Goal: Task Accomplishment & Management: Manage account settings

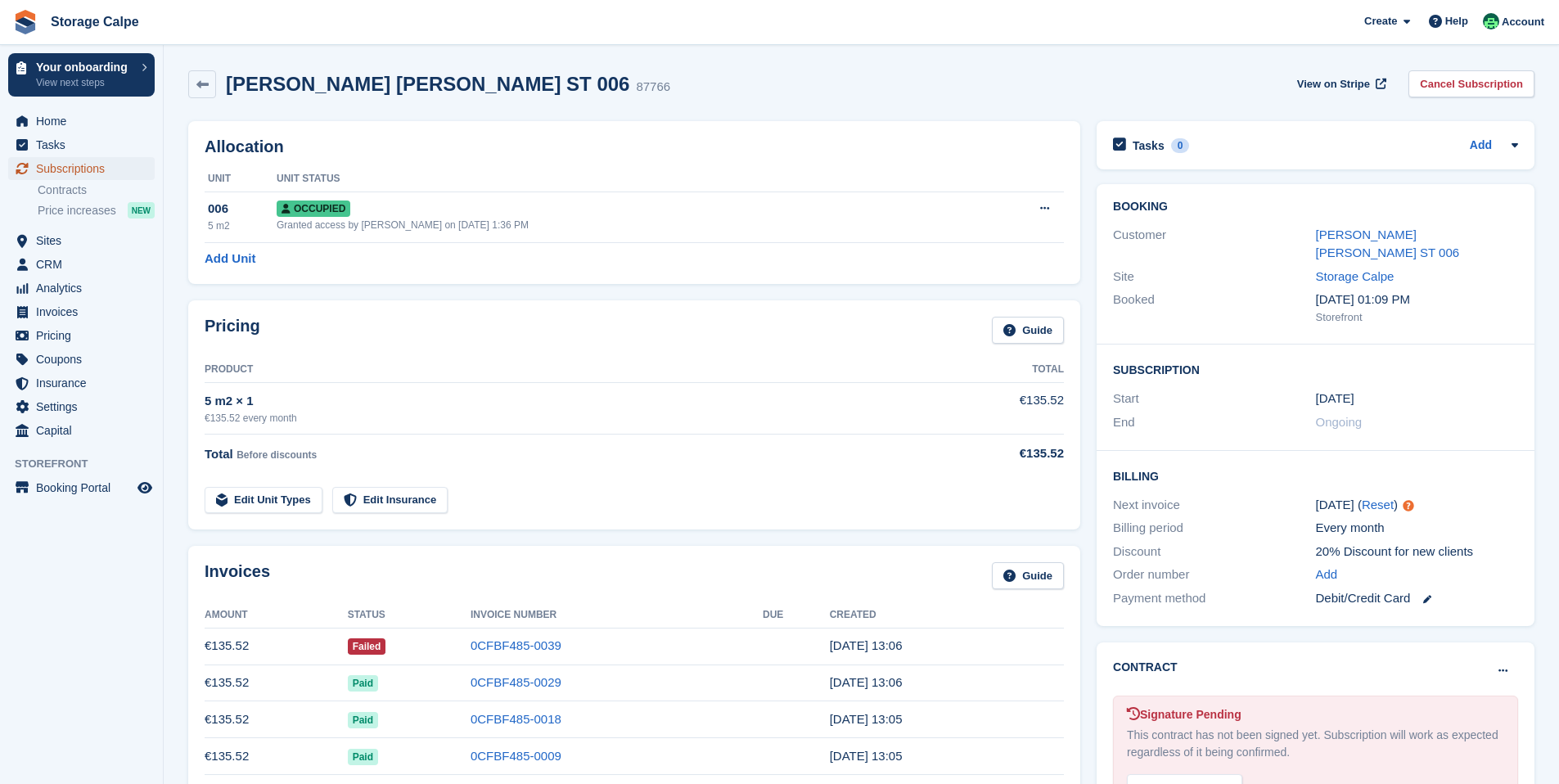
click at [66, 173] on span "Subscriptions" at bounding box center [85, 168] width 98 height 23
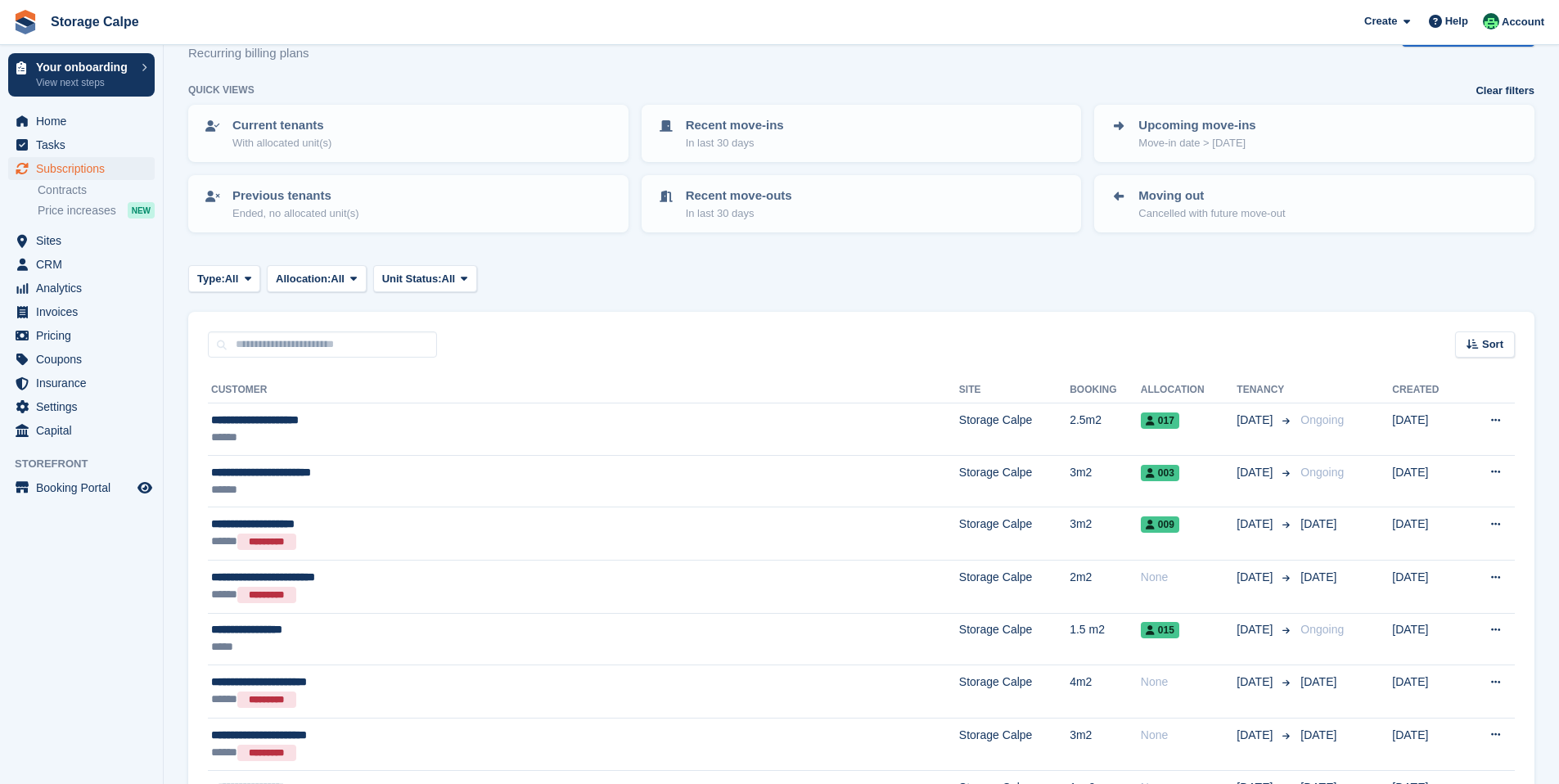
scroll to position [219, 0]
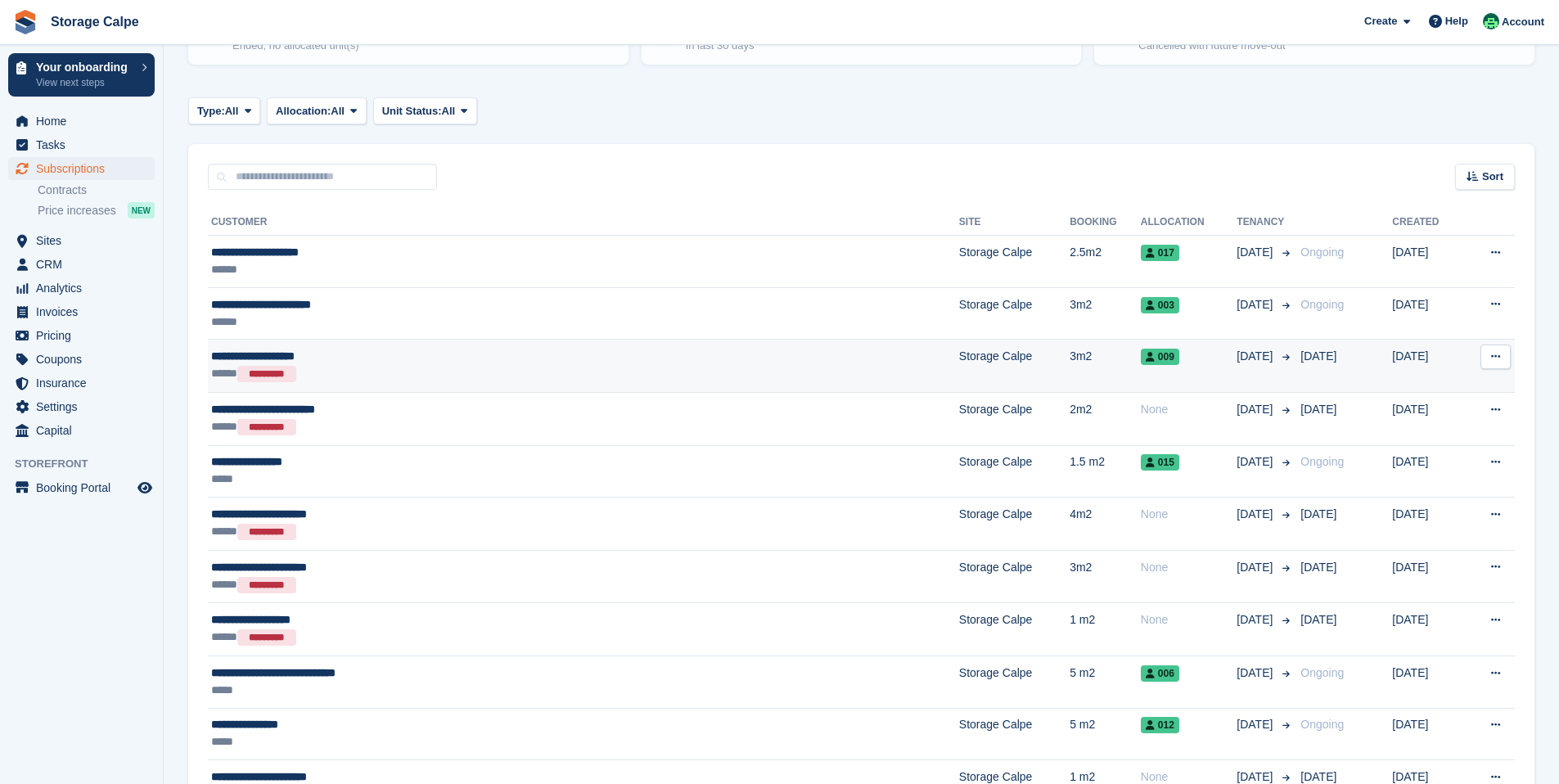
click at [360, 372] on div "***** *********" at bounding box center [458, 373] width 493 height 18
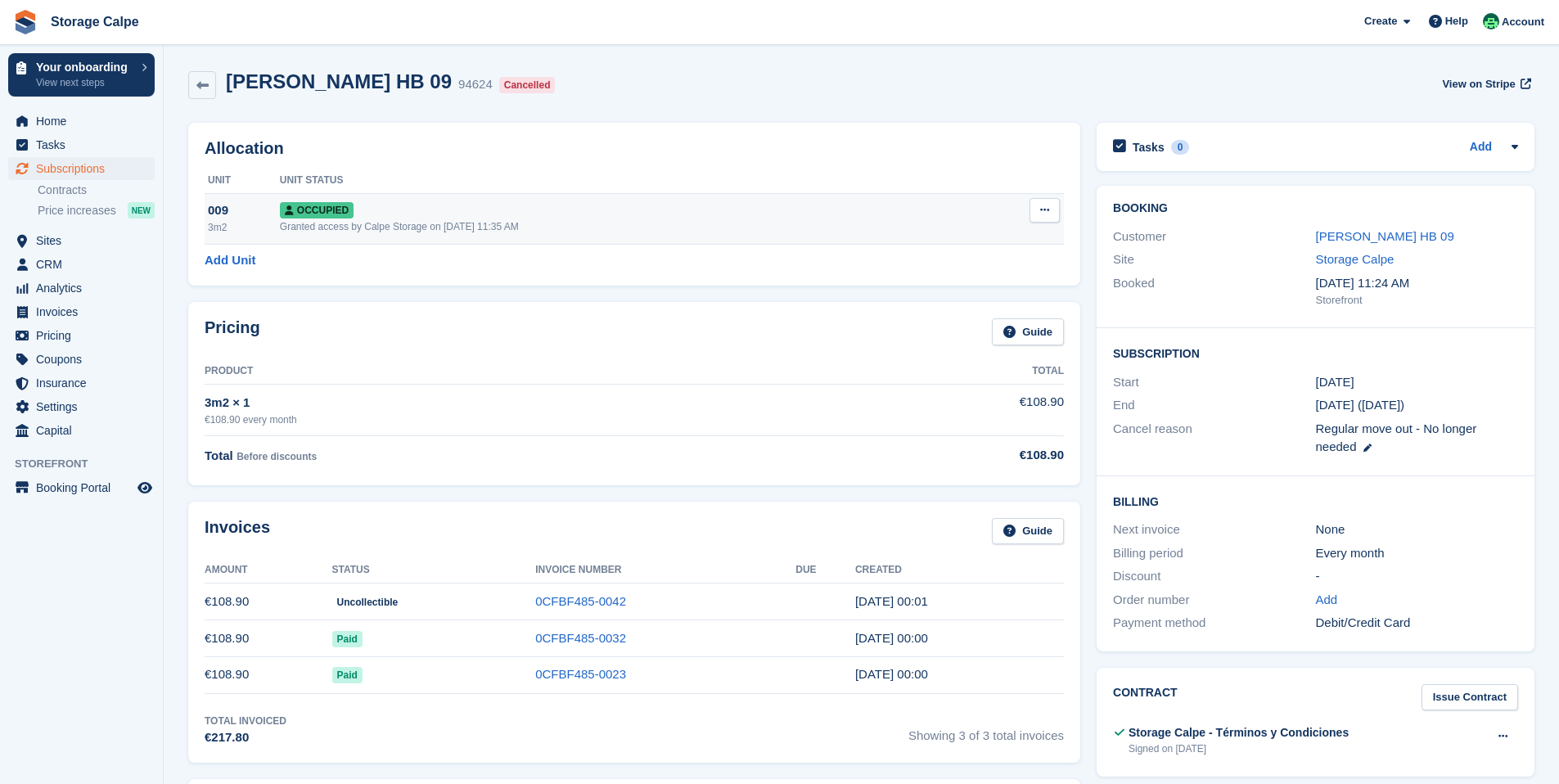
click at [1053, 217] on button at bounding box center [1045, 210] width 31 height 25
click at [953, 305] on p "Deallocate" at bounding box center [980, 298] width 142 height 21
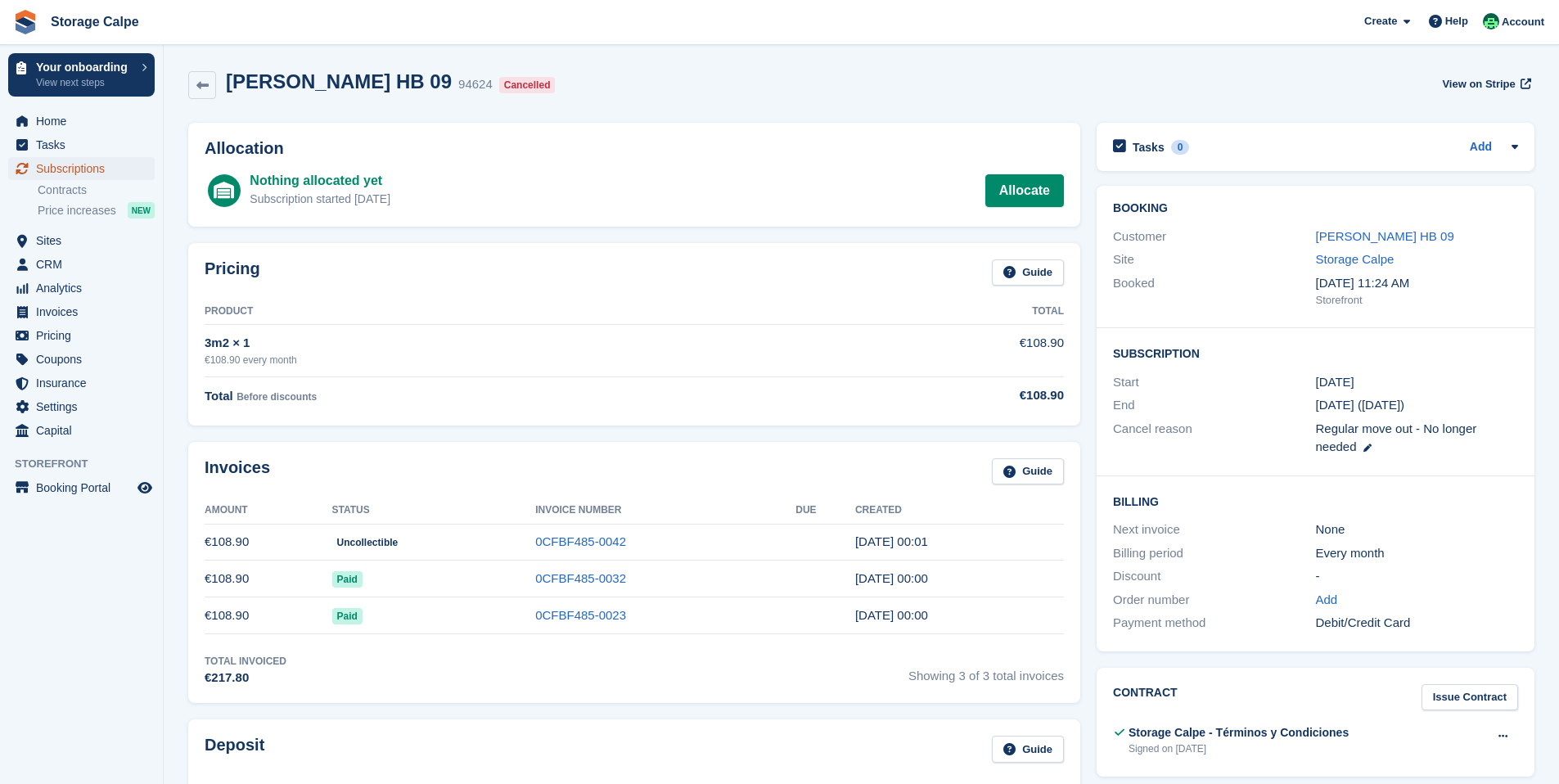
click at [64, 174] on span "Subscriptions" at bounding box center [85, 168] width 98 height 23
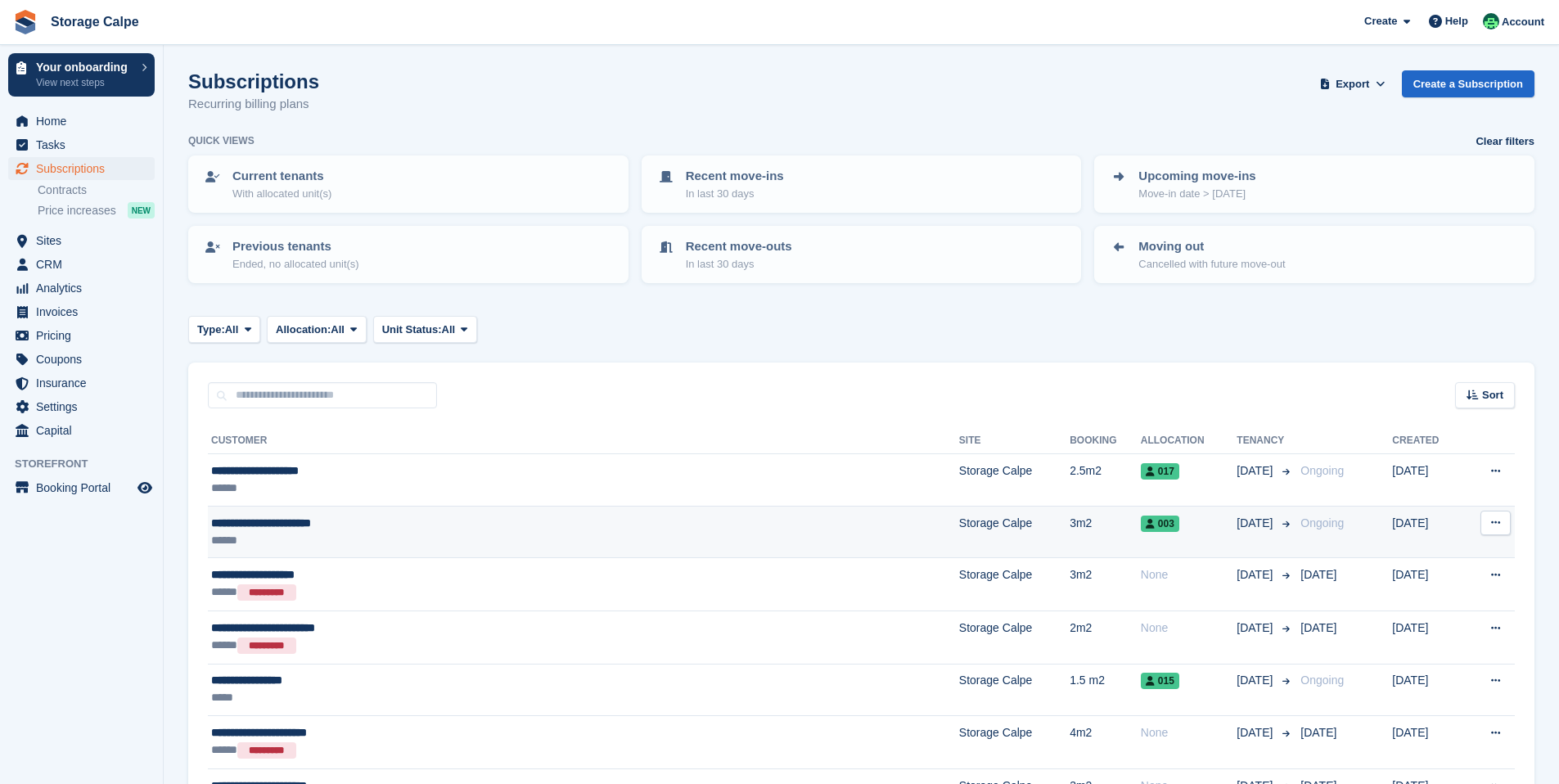
click at [389, 522] on div "**********" at bounding box center [458, 523] width 493 height 17
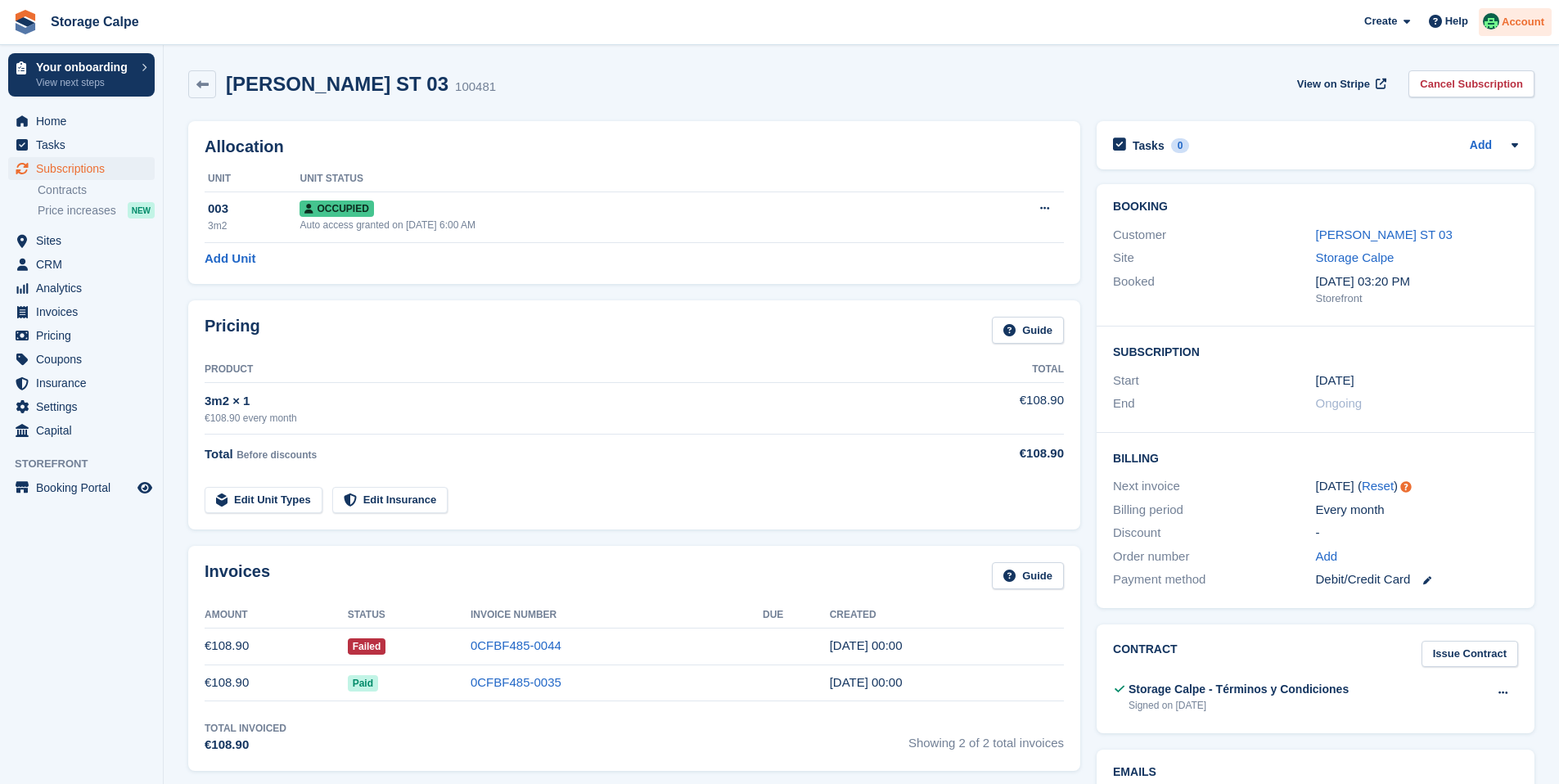
click at [1514, 24] on span "Account" at bounding box center [1523, 22] width 43 height 16
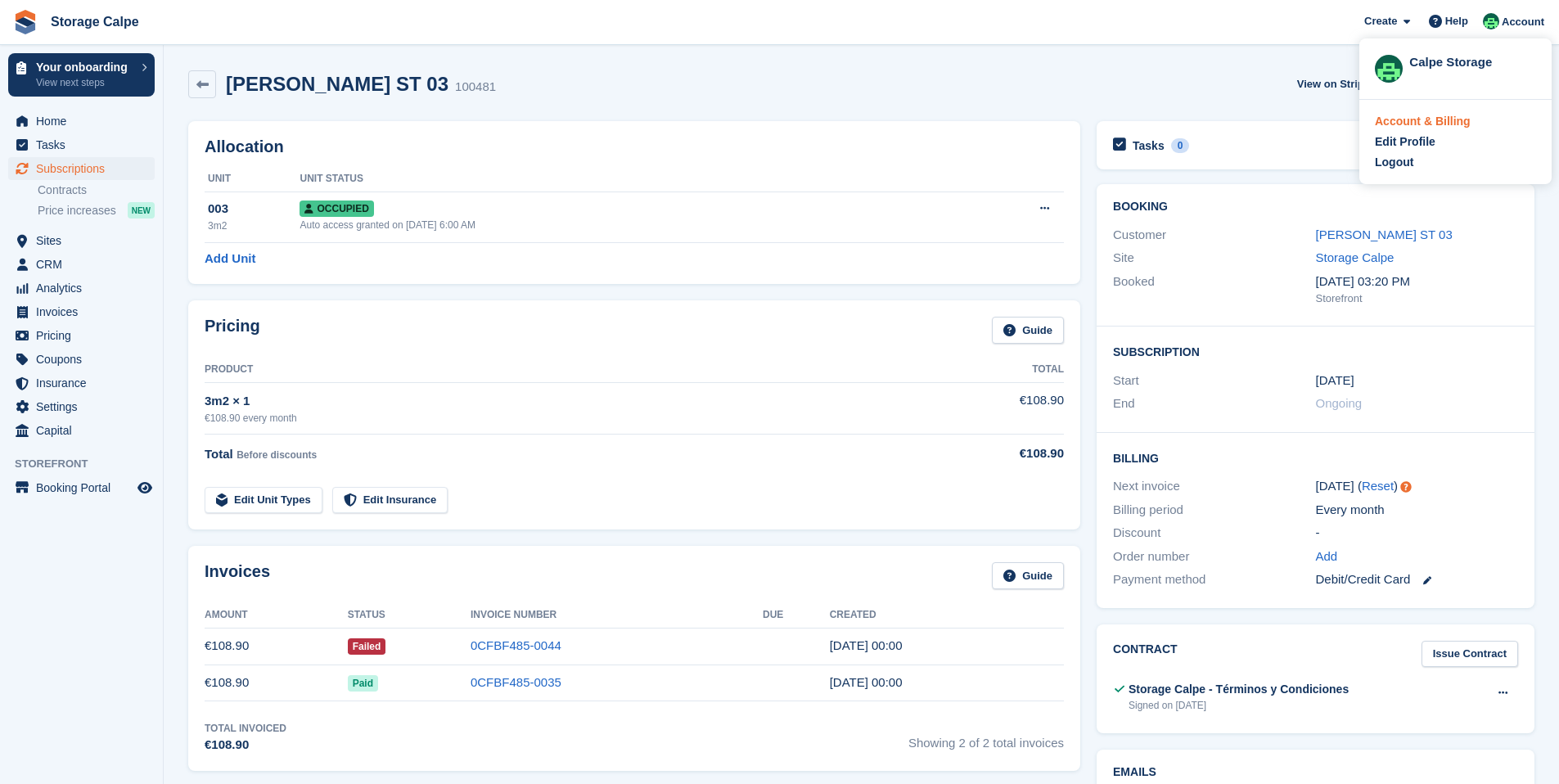
click at [1440, 121] on div "Account & Billing" at bounding box center [1422, 121] width 96 height 17
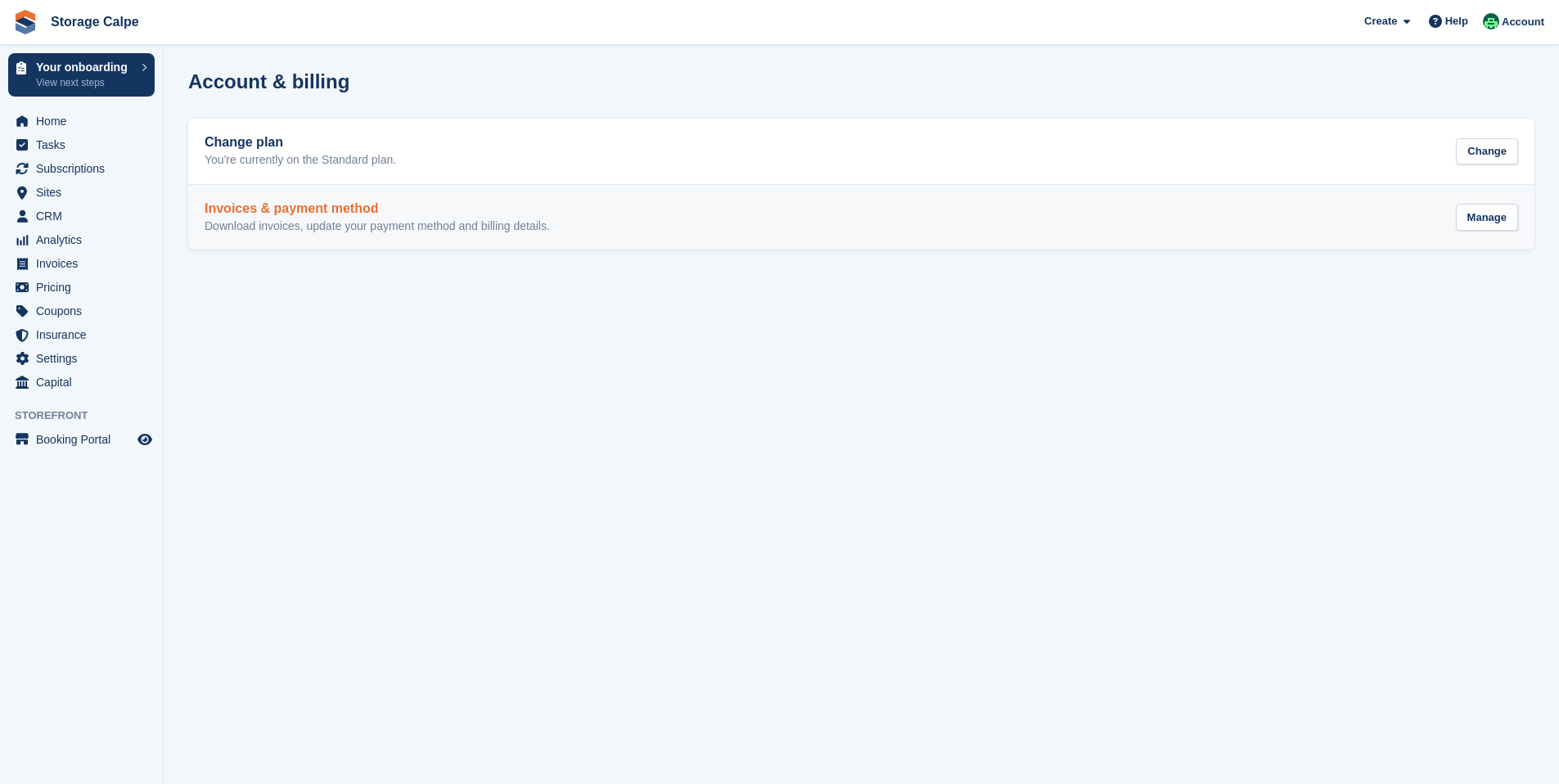
click at [965, 202] on div "Invoices & payment method Download invoices, update your payment method and bil…" at bounding box center [861, 218] width 1313 height 32
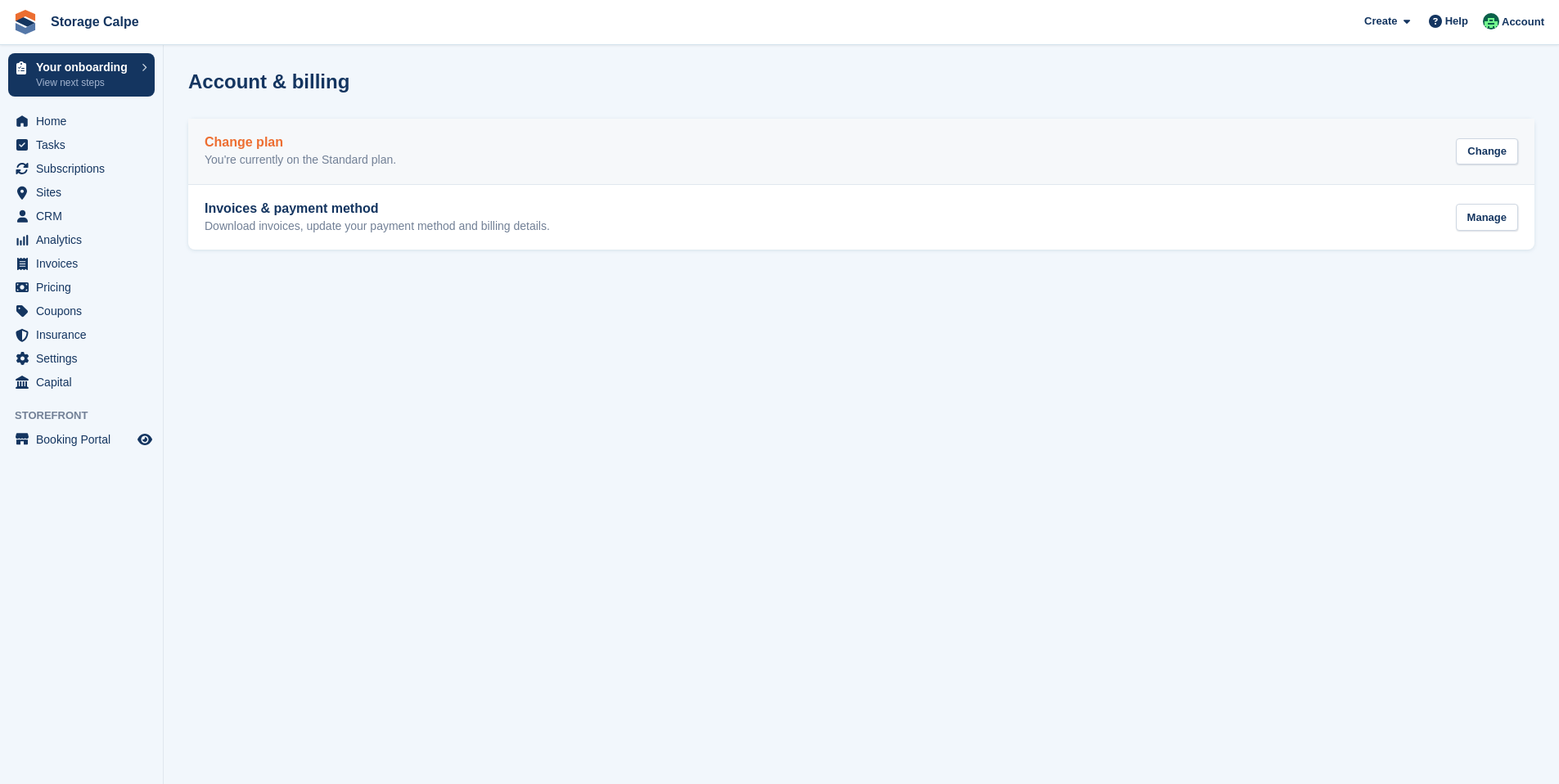
click at [267, 159] on p "You're currently on the Standard plan." at bounding box center [300, 159] width 191 height 14
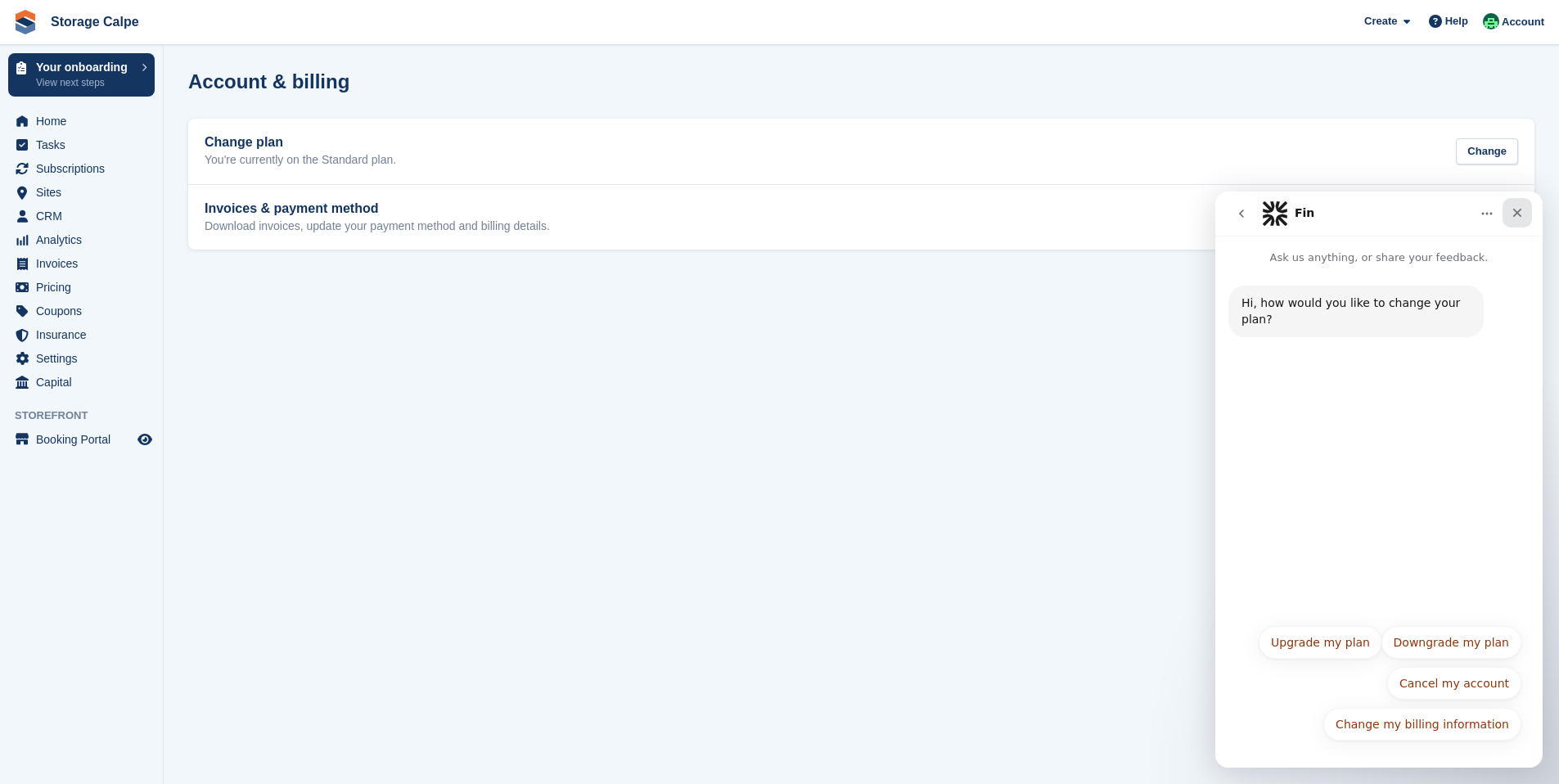
click at [1523, 217] on icon "Close" at bounding box center [1517, 213] width 13 height 13
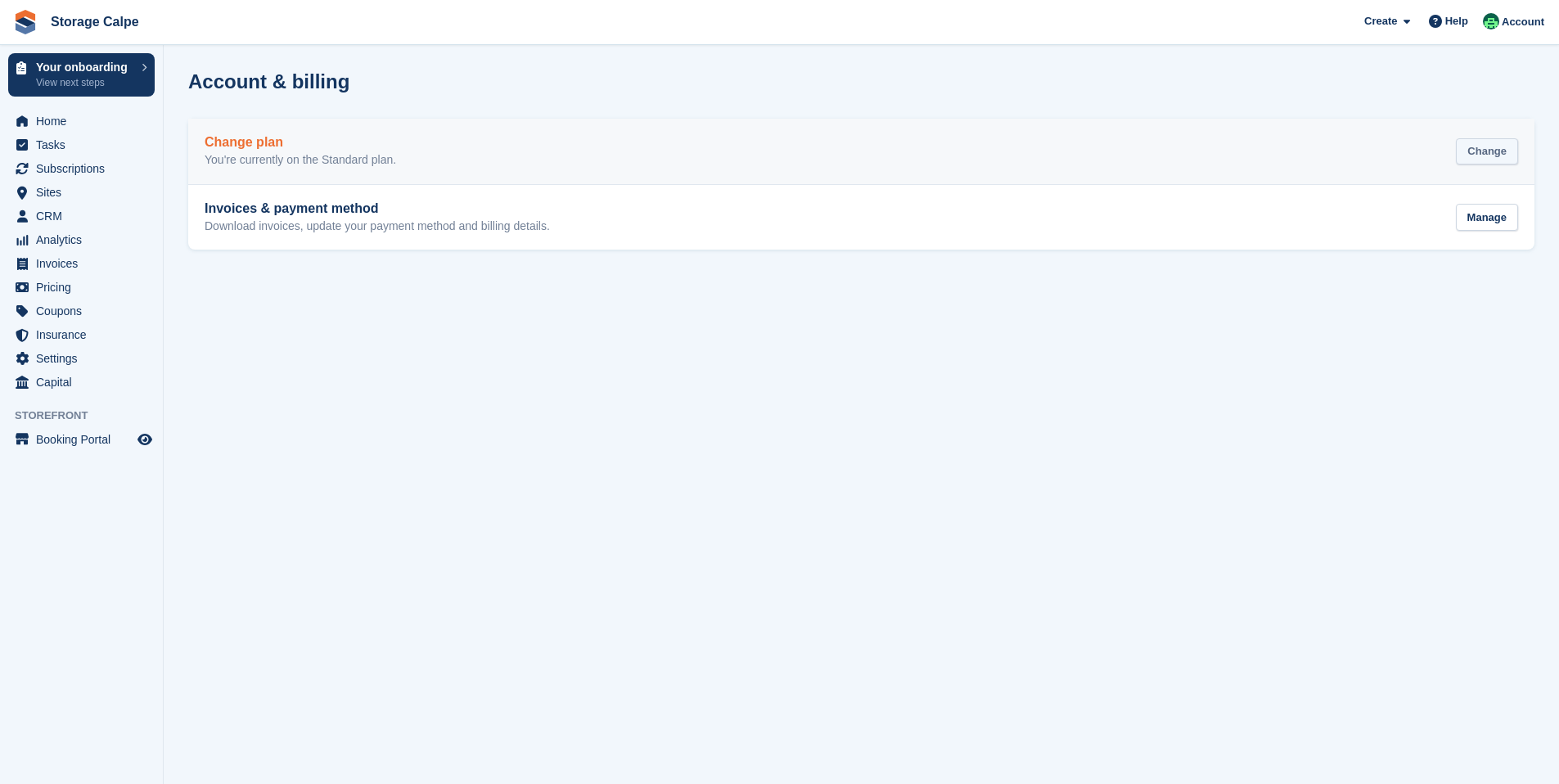
click at [1479, 153] on div "Change" at bounding box center [1486, 152] width 62 height 27
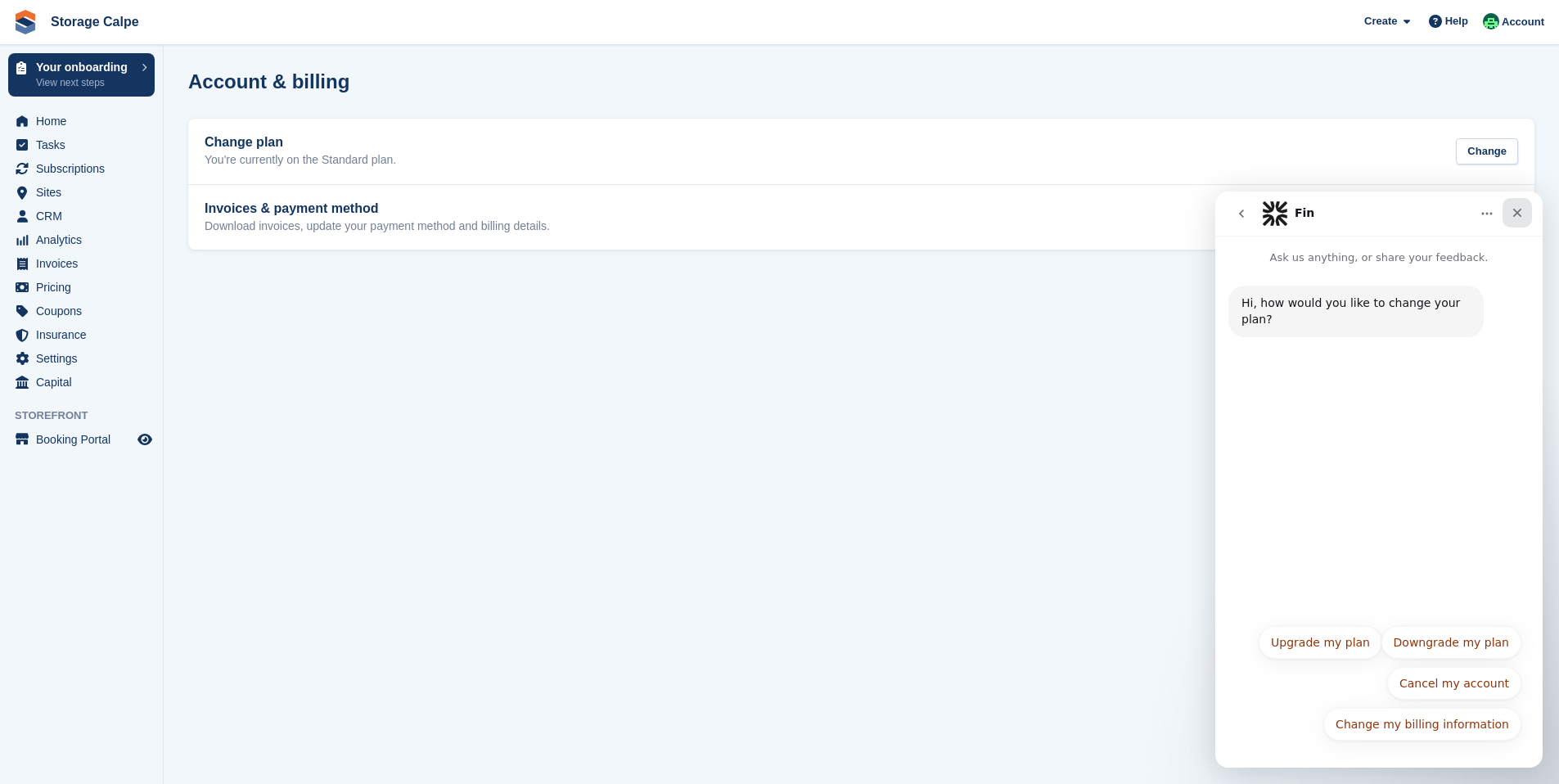
drag, startPoint x: 1526, startPoint y: 212, endPoint x: 2720, endPoint y: 405, distance: 1209.5
click at [1526, 212] on div "Close" at bounding box center [1517, 212] width 30 height 30
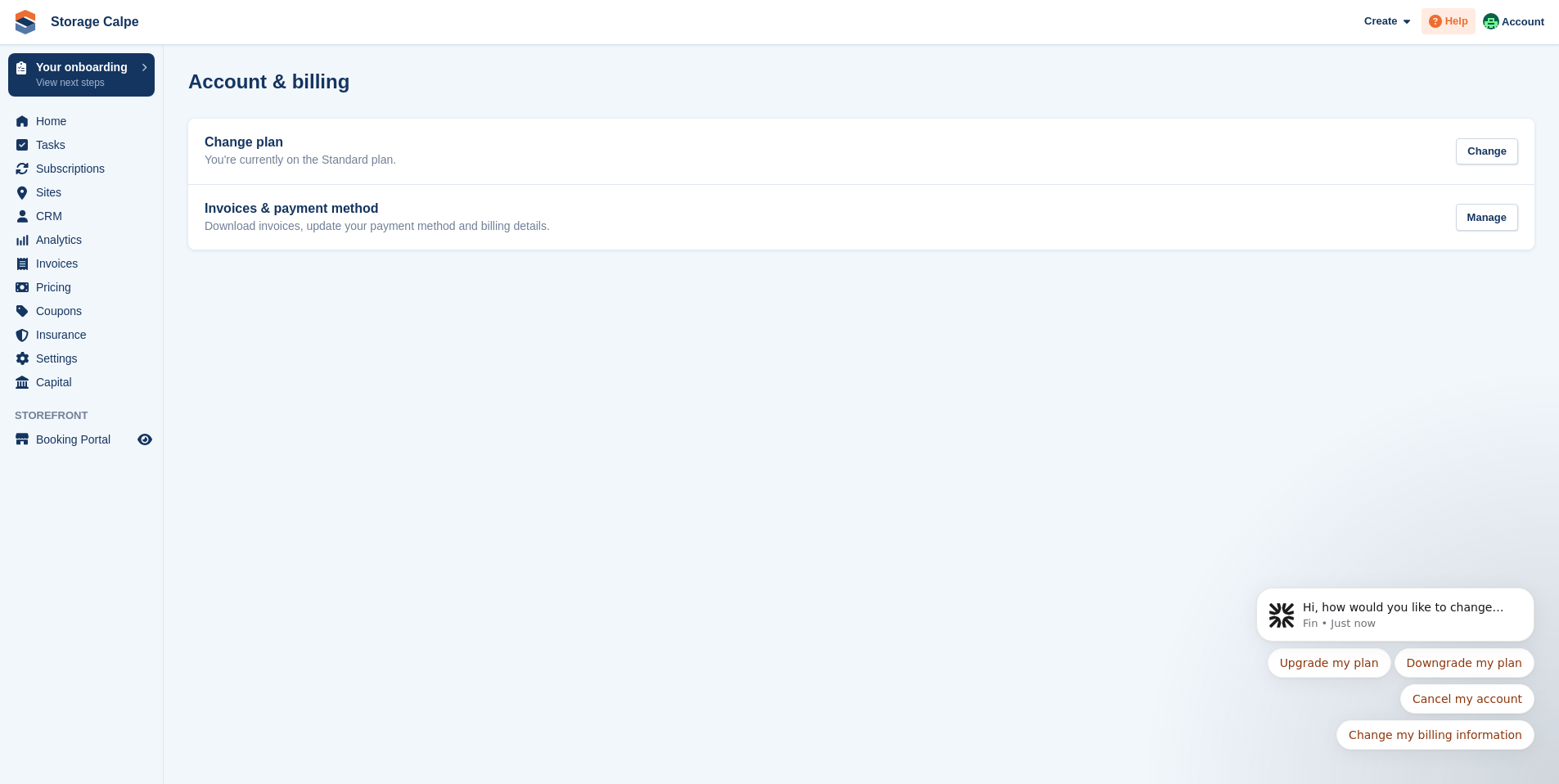
click at [1440, 20] on span at bounding box center [1435, 21] width 20 height 20
